Goal: Navigation & Orientation: Find specific page/section

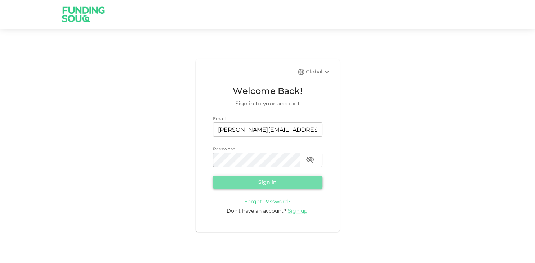
click at [238, 181] on button "Sign in" at bounding box center [268, 182] width 110 height 13
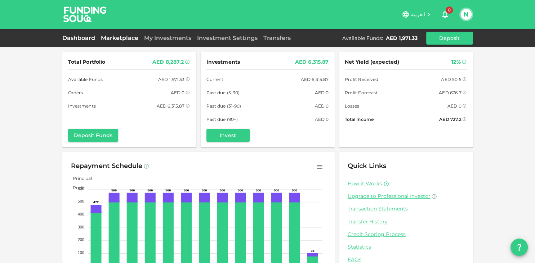
click at [117, 39] on link "Marketplace" at bounding box center [119, 38] width 43 height 7
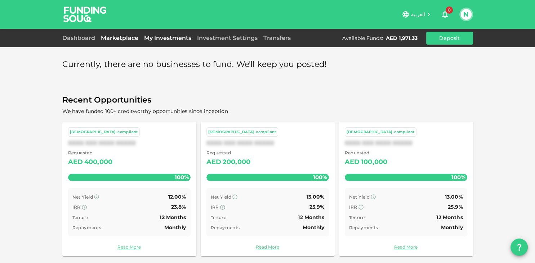
click at [168, 40] on link "My Investments" at bounding box center [167, 38] width 53 height 7
